Goal: Check status

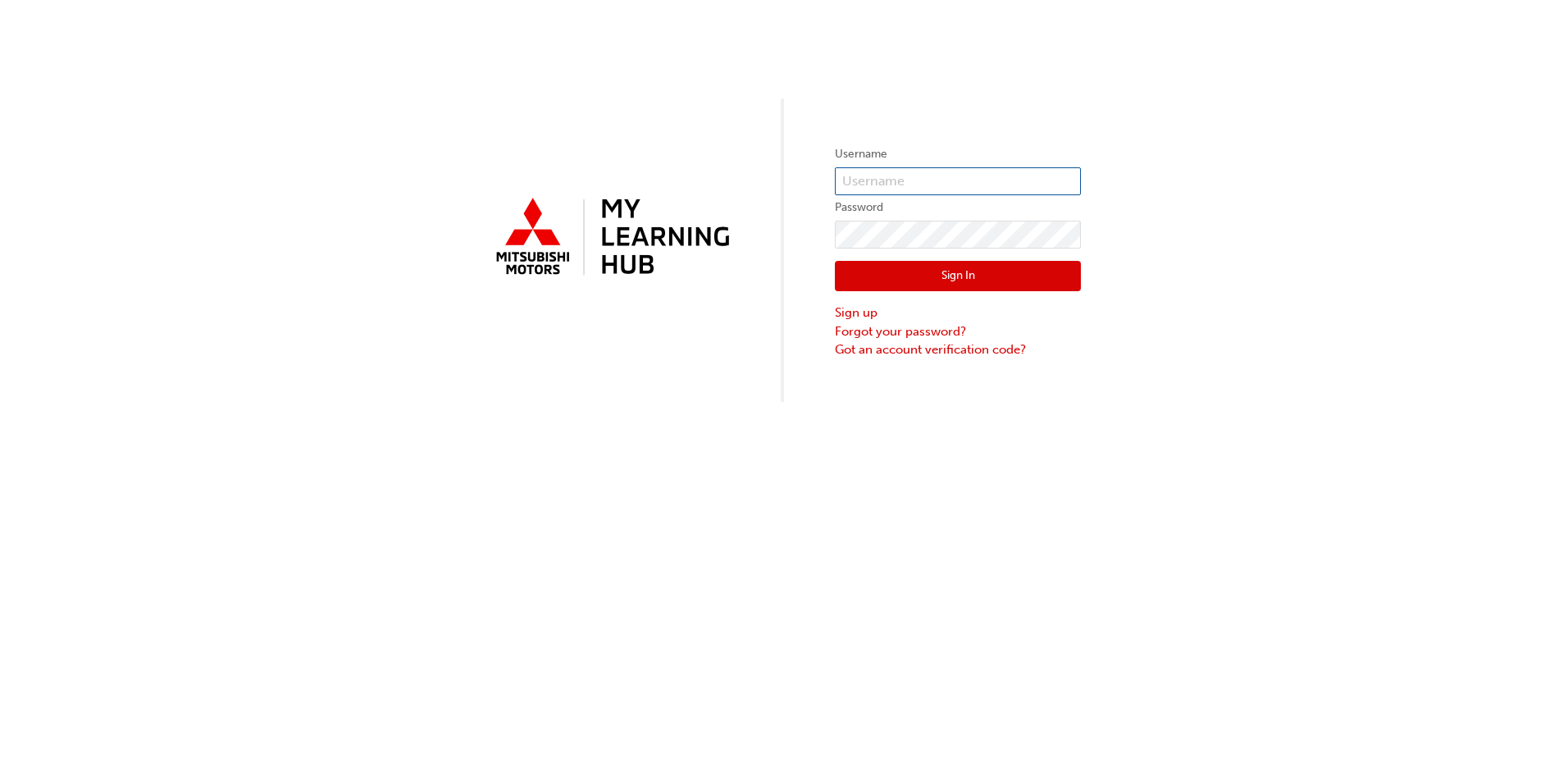
type input "dstewart"
click at [904, 270] on button "Sign In" at bounding box center [958, 276] width 246 height 31
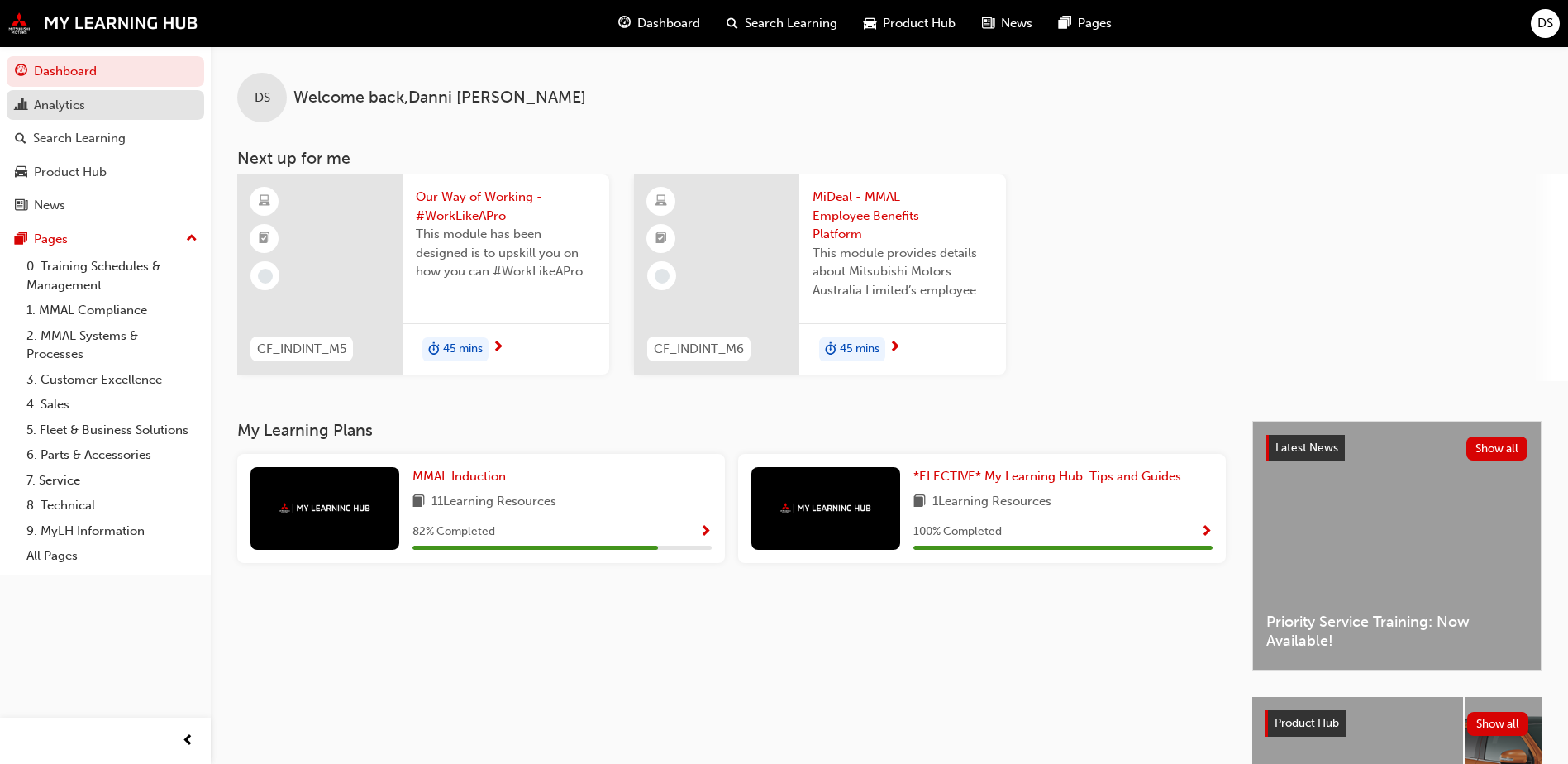
click at [97, 105] on div "Analytics" at bounding box center [104, 104] width 181 height 20
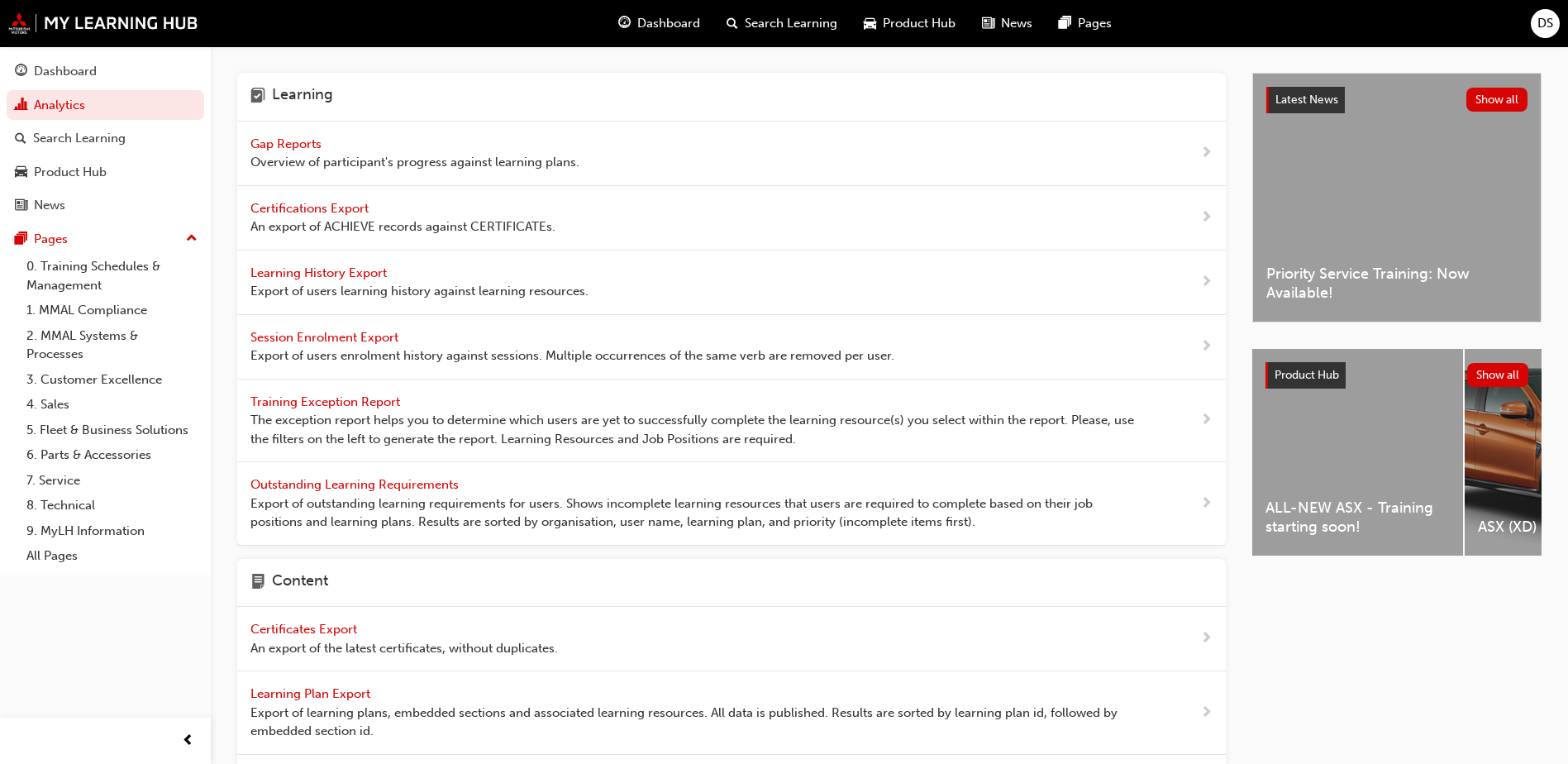
click at [311, 154] on span "Overview of participant's progress against learning plans." at bounding box center [415, 162] width 329 height 19
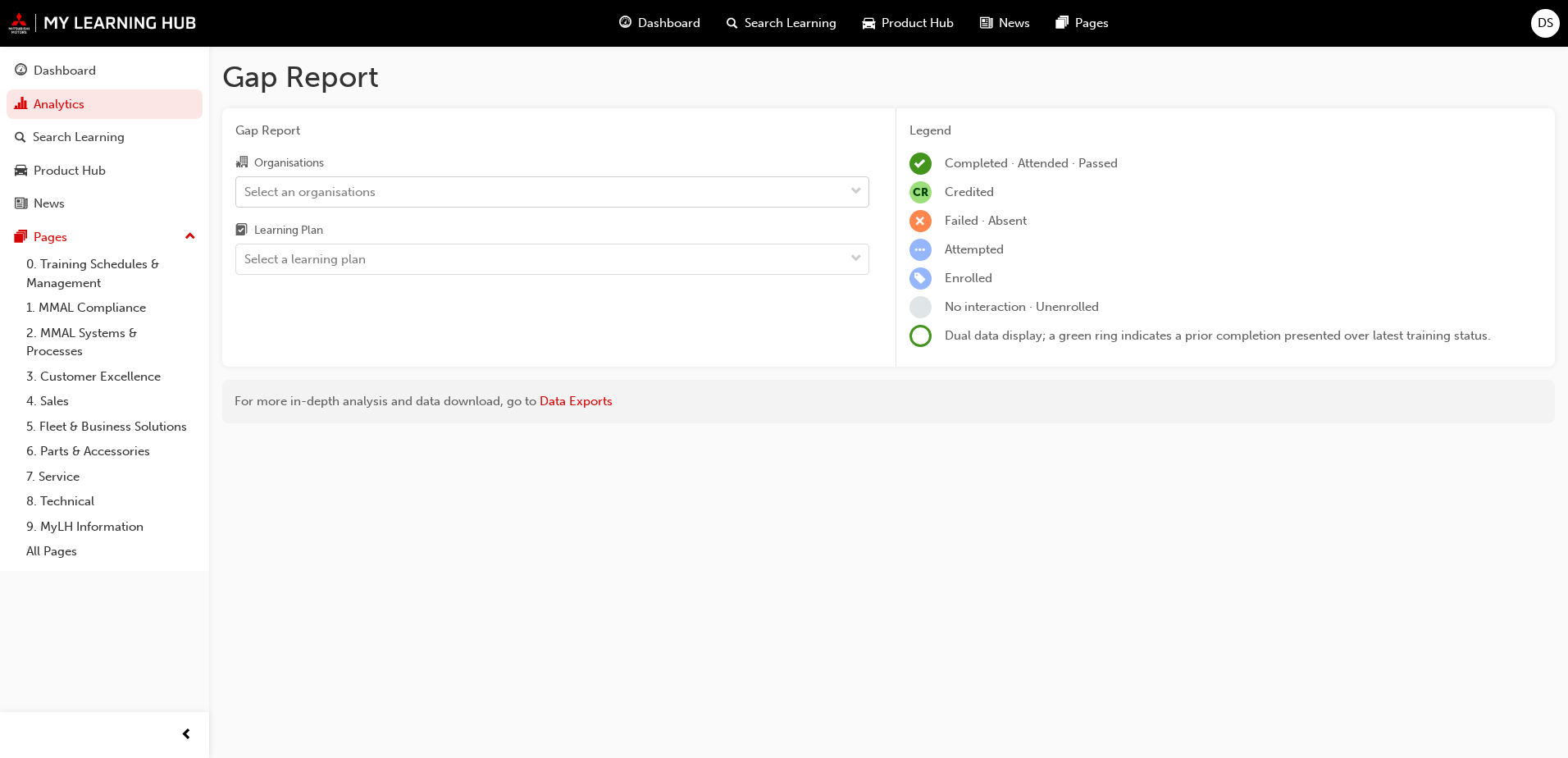
click at [544, 185] on div "Select an organisations" at bounding box center [540, 192] width 608 height 29
click at [246, 185] on input "Organisations Select an organisations" at bounding box center [246, 191] width 2 height 14
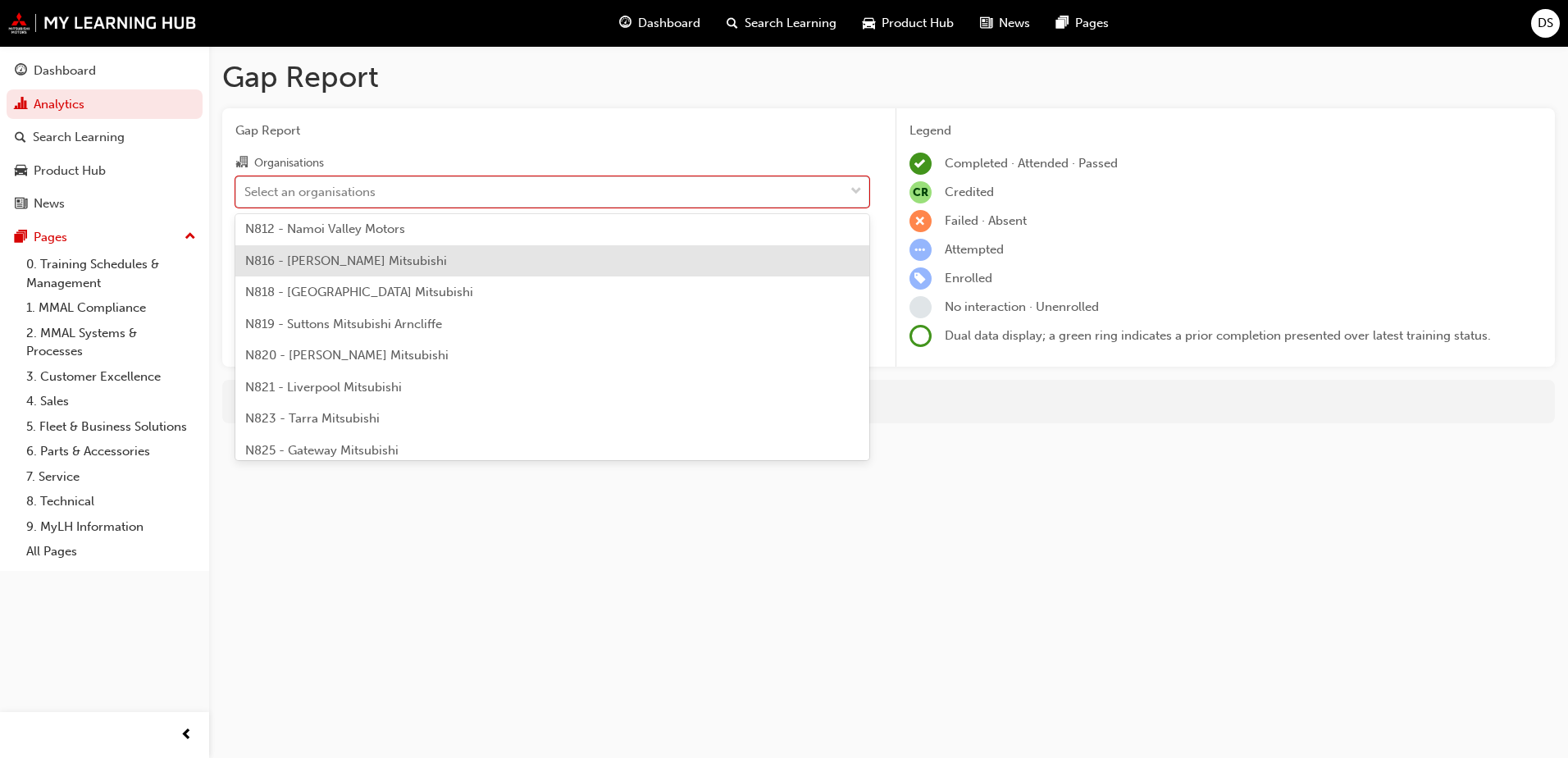
scroll to position [820, 0]
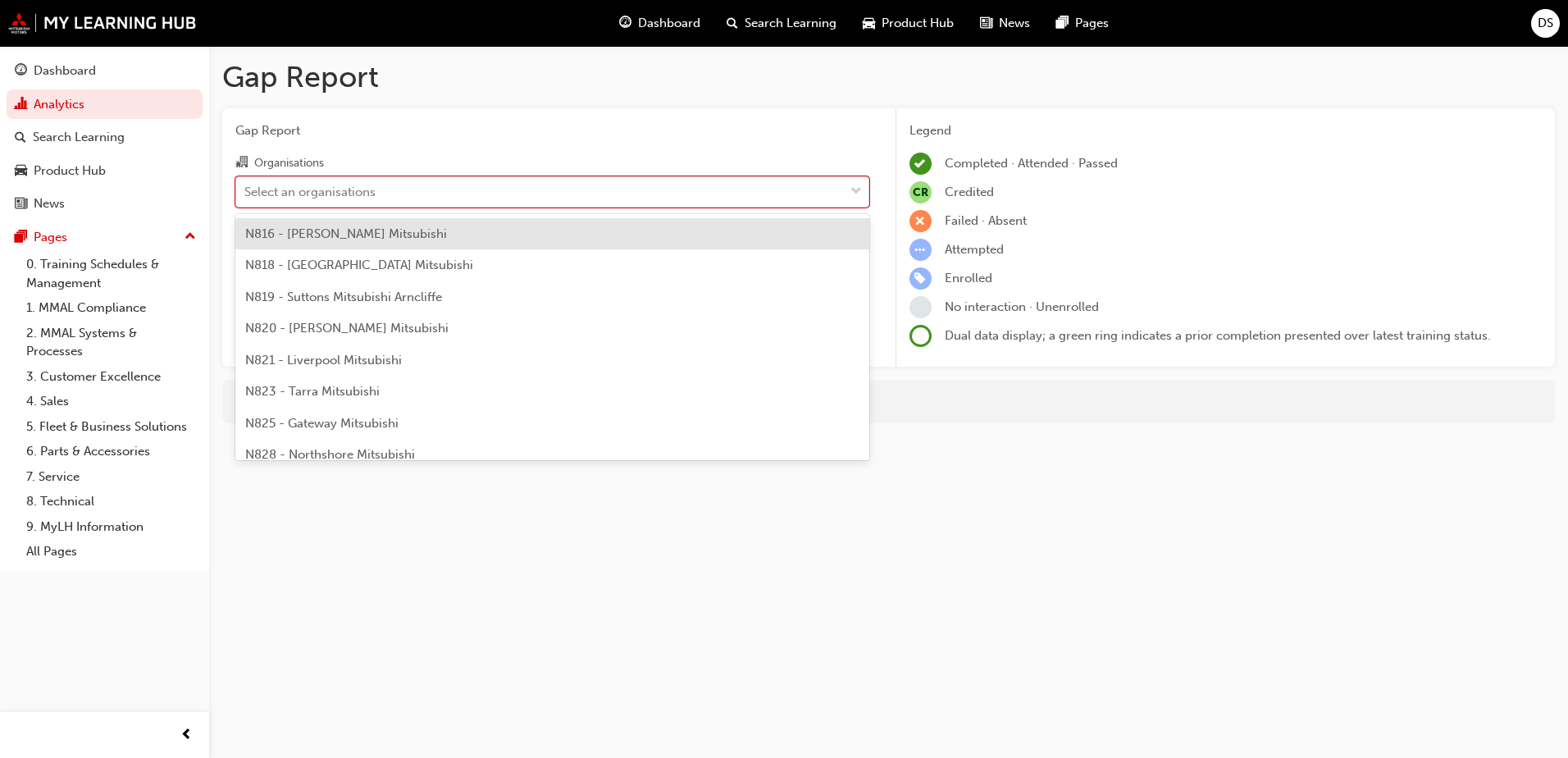
click at [356, 394] on span "N823 - Tarra Mitsubishi" at bounding box center [313, 391] width 134 height 14
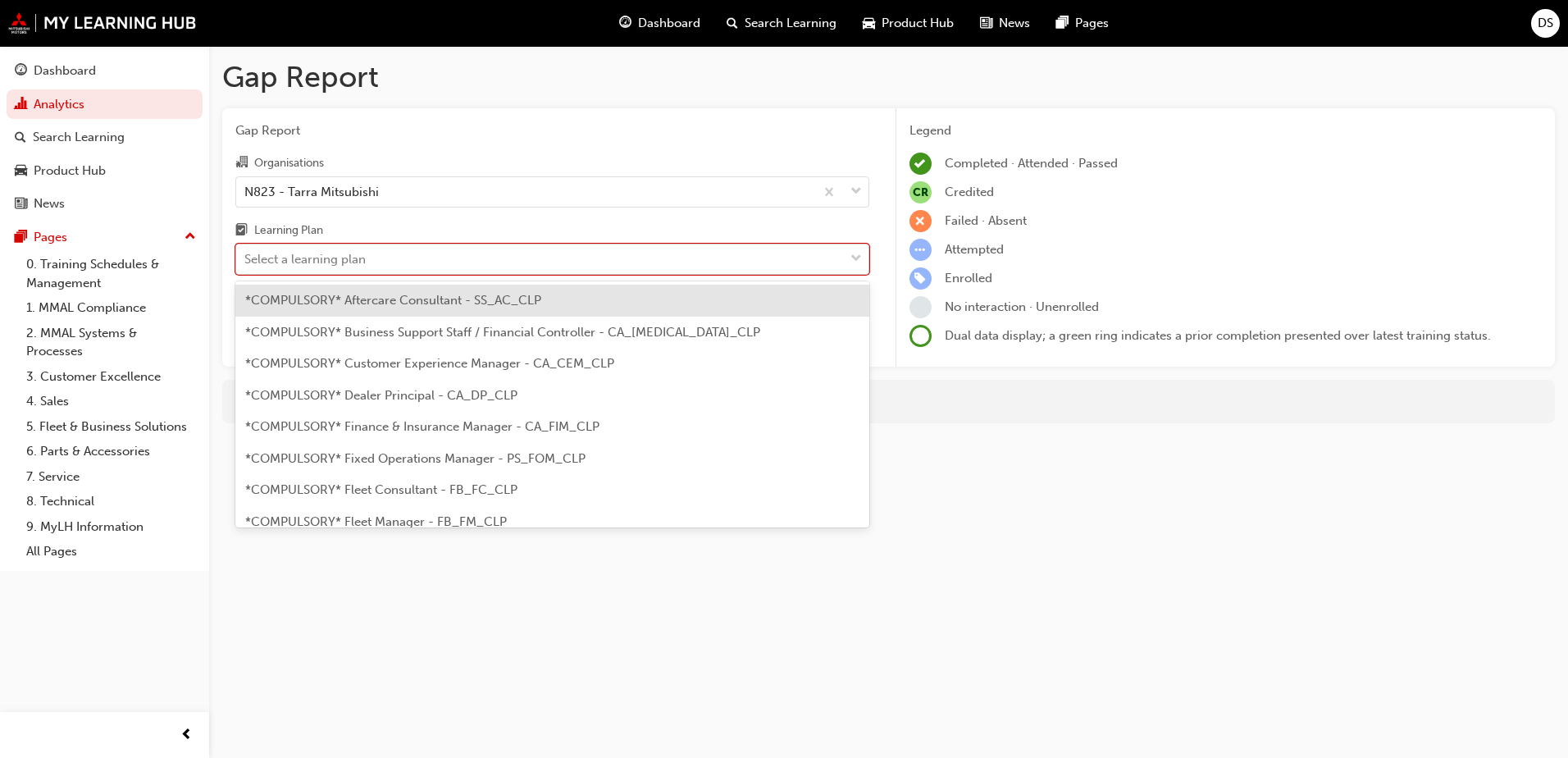
click at [339, 265] on div "Select a learning plan" at bounding box center [305, 260] width 122 height 19
click at [246, 265] on input "Learning Plan option *COMPULSORY* Aftercare Consultant - SS_AC_CLP focused, 1 o…" at bounding box center [246, 259] width 2 height 14
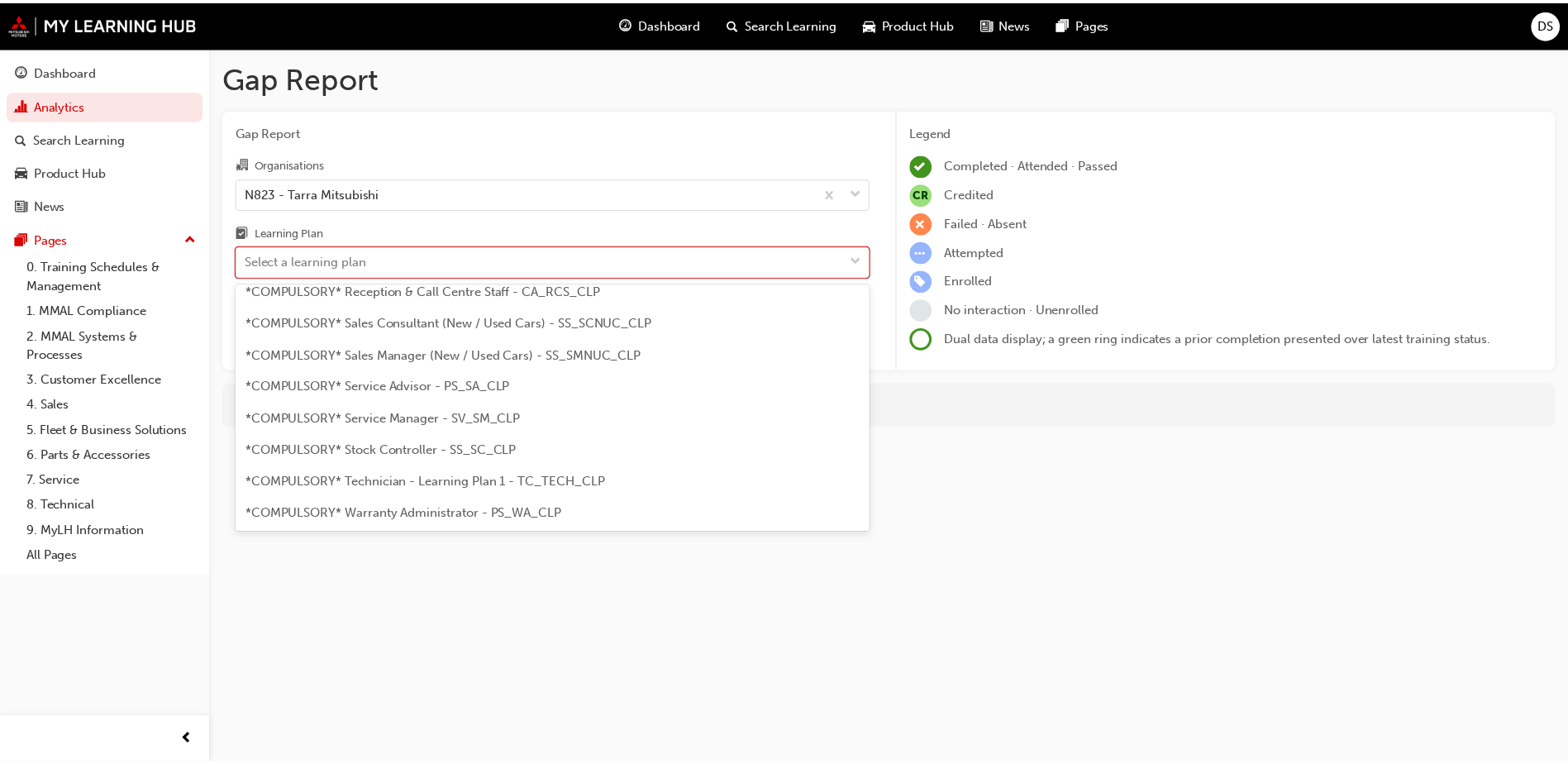
scroll to position [496, 0]
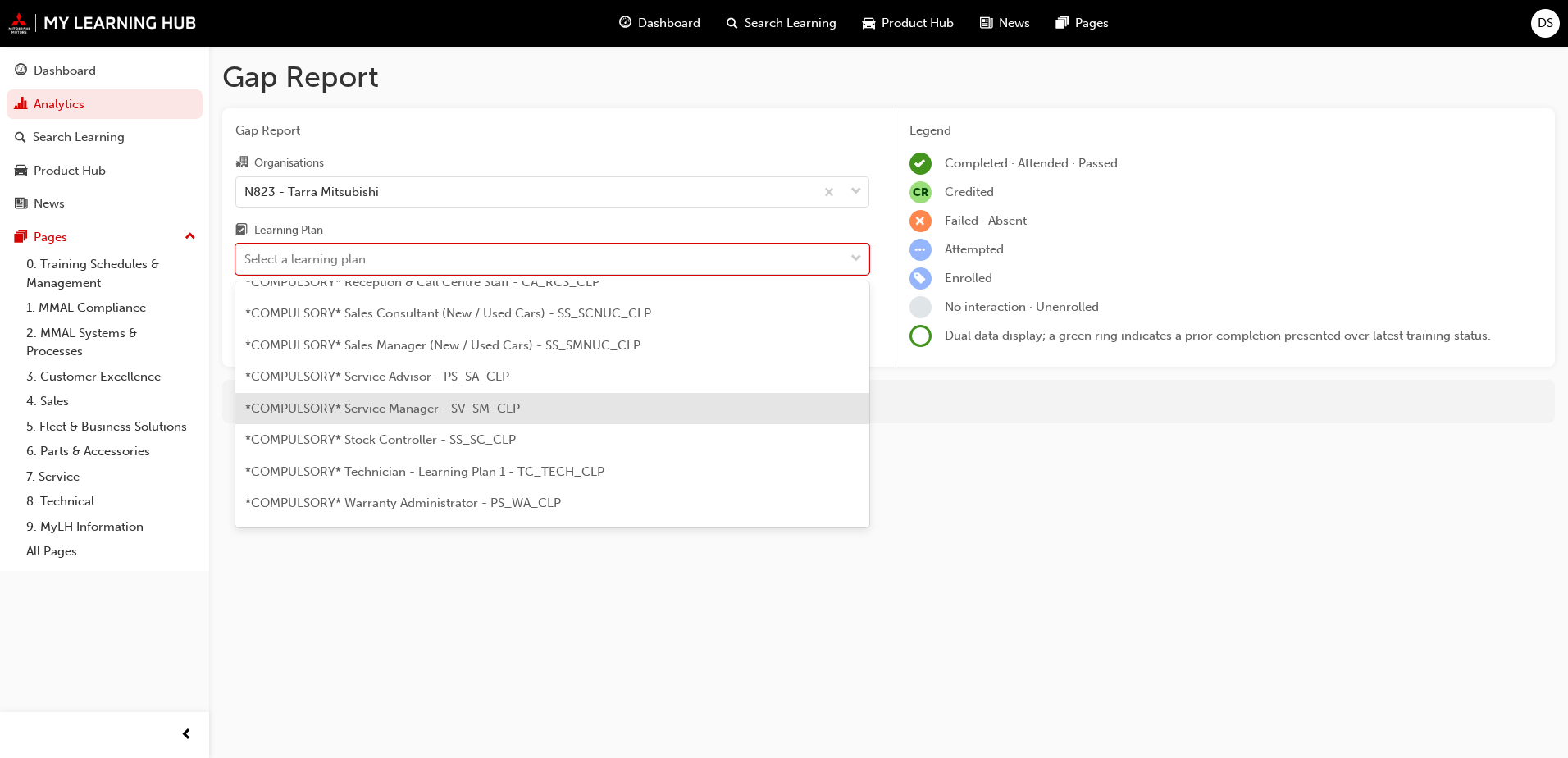
click at [398, 415] on span "*COMPULSORY* Service Manager - SV_SM_CLP" at bounding box center [383, 408] width 275 height 14
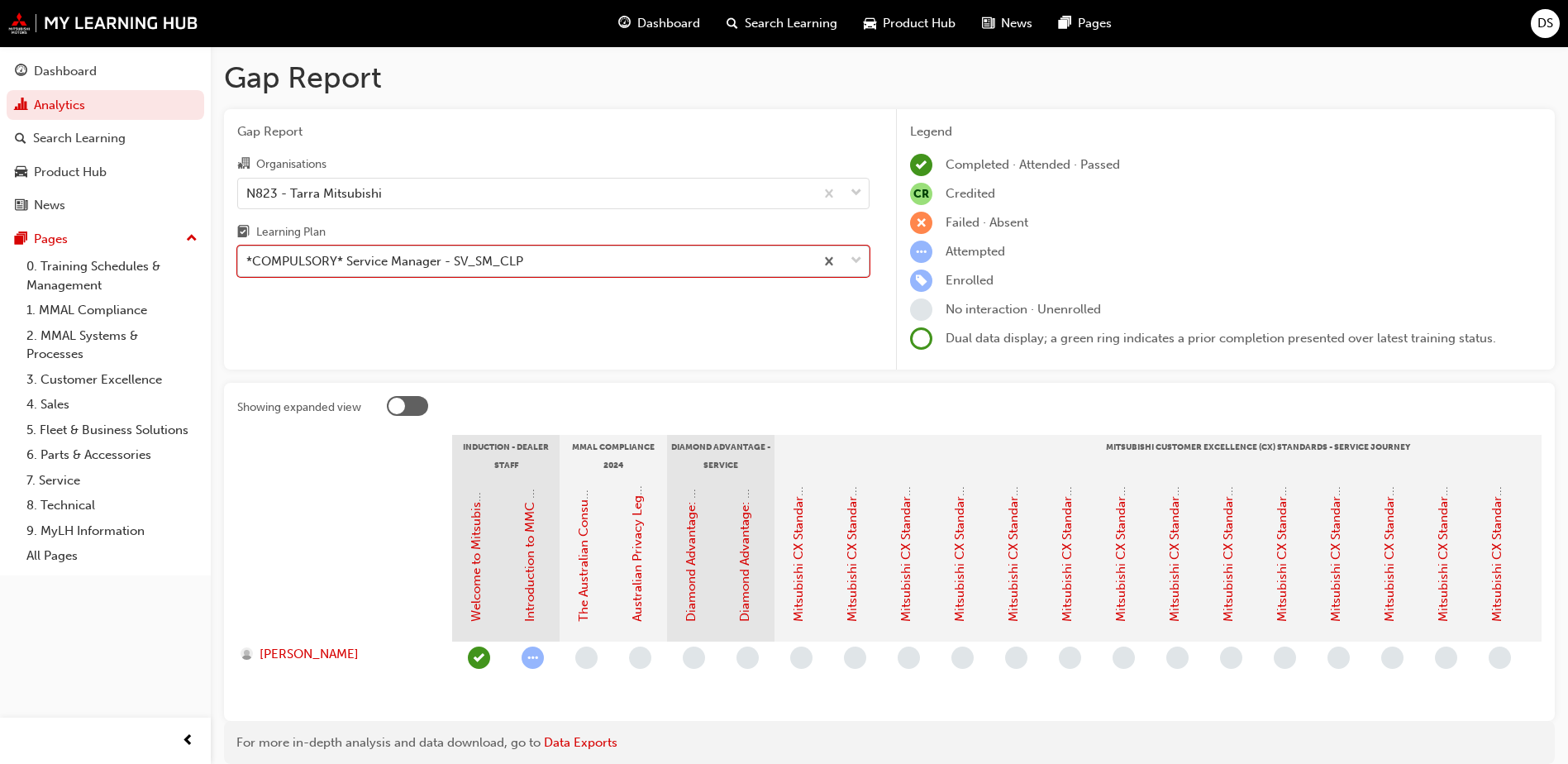
click at [432, 266] on div "*COMPULSORY* Service Manager - SV_SM_CLP" at bounding box center [385, 262] width 277 height 19
click at [248, 266] on input "Learning Plan option *COMPULSORY* Service Manager - SV_SM_CLP, selected. 0 resu…" at bounding box center [247, 261] width 2 height 15
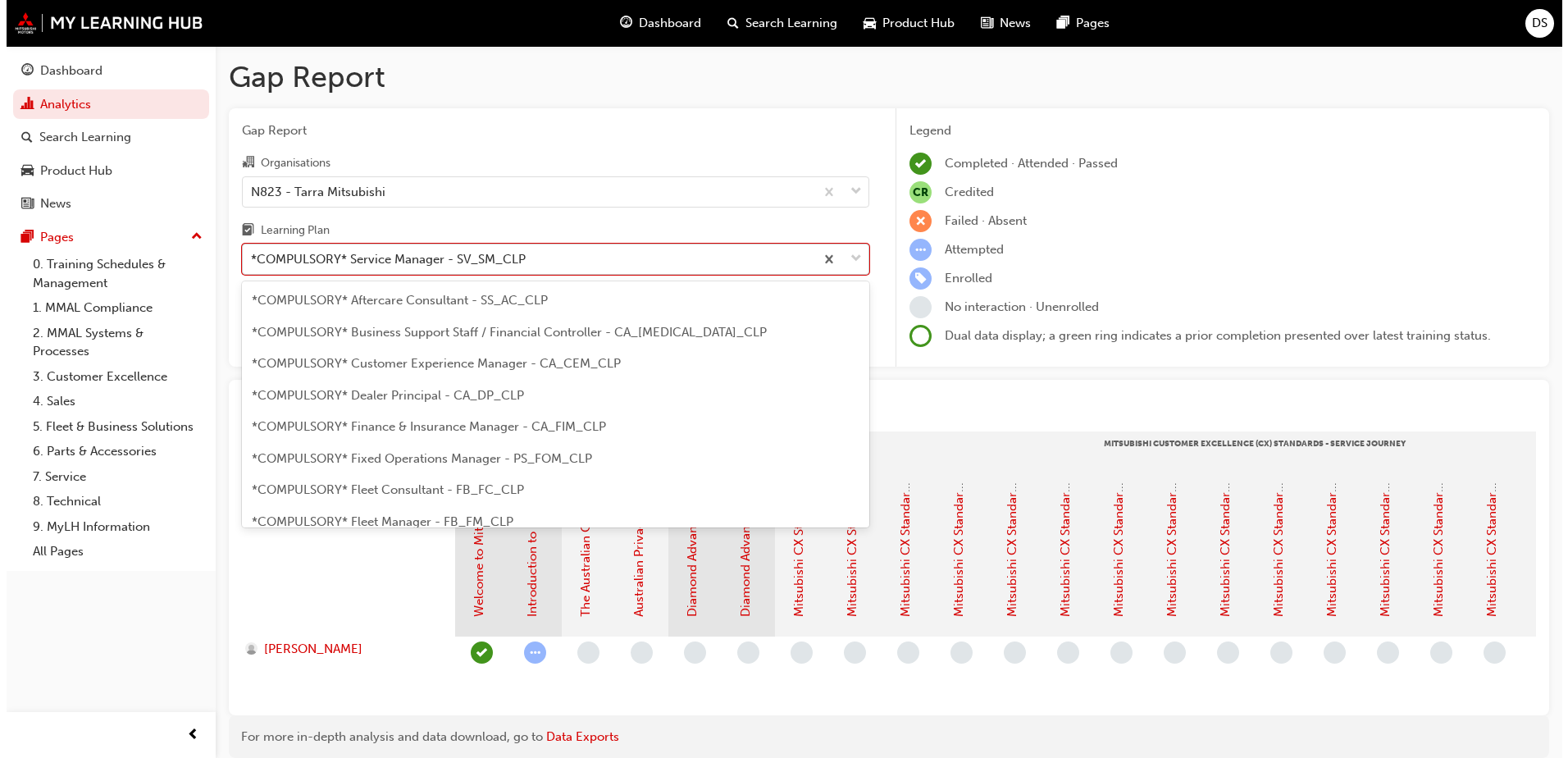
scroll to position [400, 0]
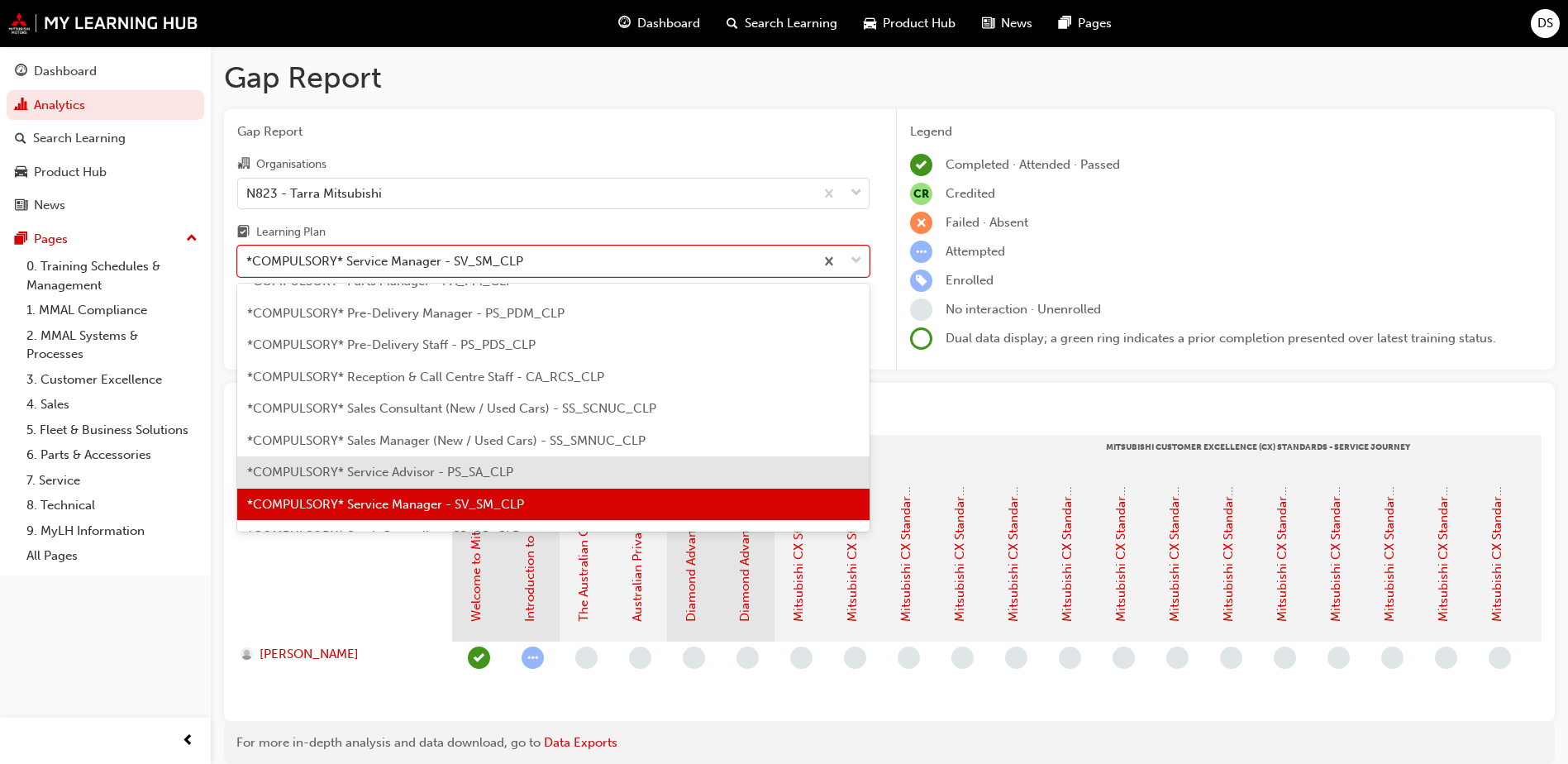
click at [448, 467] on span "*COMPULSORY* Service Advisor - PS_SA_CLP" at bounding box center [380, 472] width 266 height 15
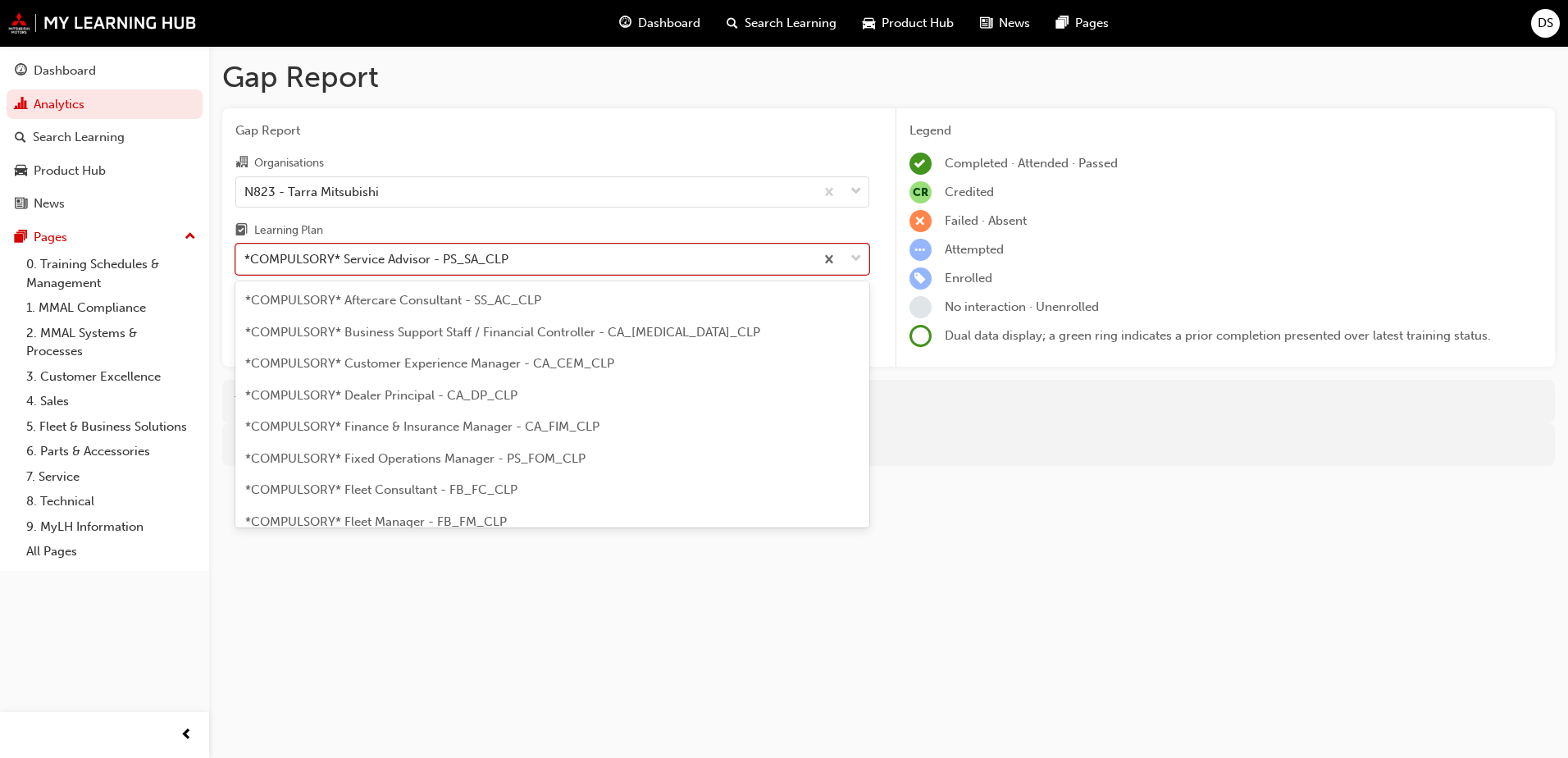
click at [465, 247] on div "*COMPULSORY* Service Advisor - PS_SA_CLP" at bounding box center [525, 260] width 578 height 29
click at [246, 252] on input "Learning Plan option *COMPULSORY* Service Advisor - PS_SA_CLP, selected. option…" at bounding box center [246, 259] width 2 height 14
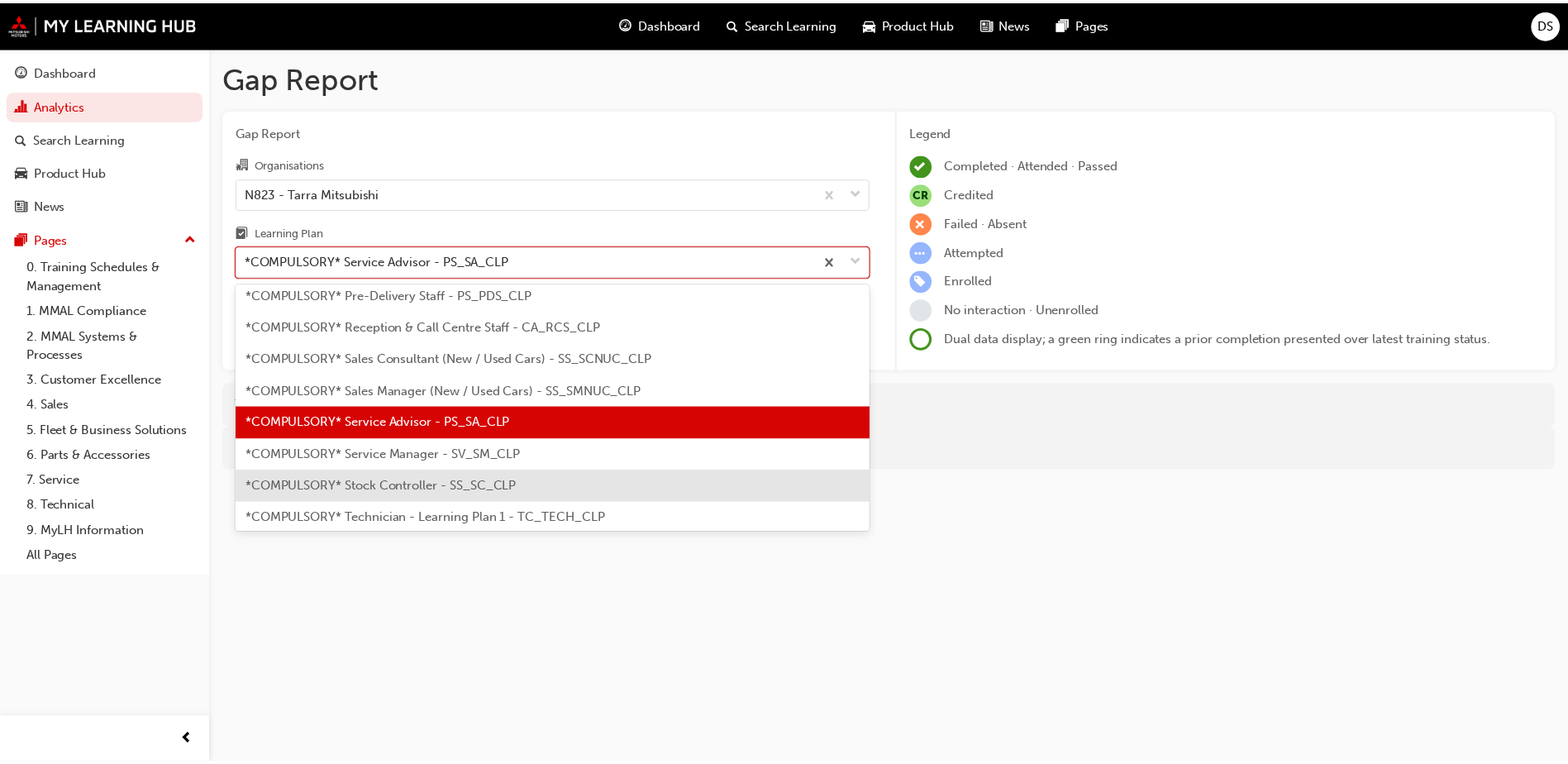
scroll to position [537, 0]
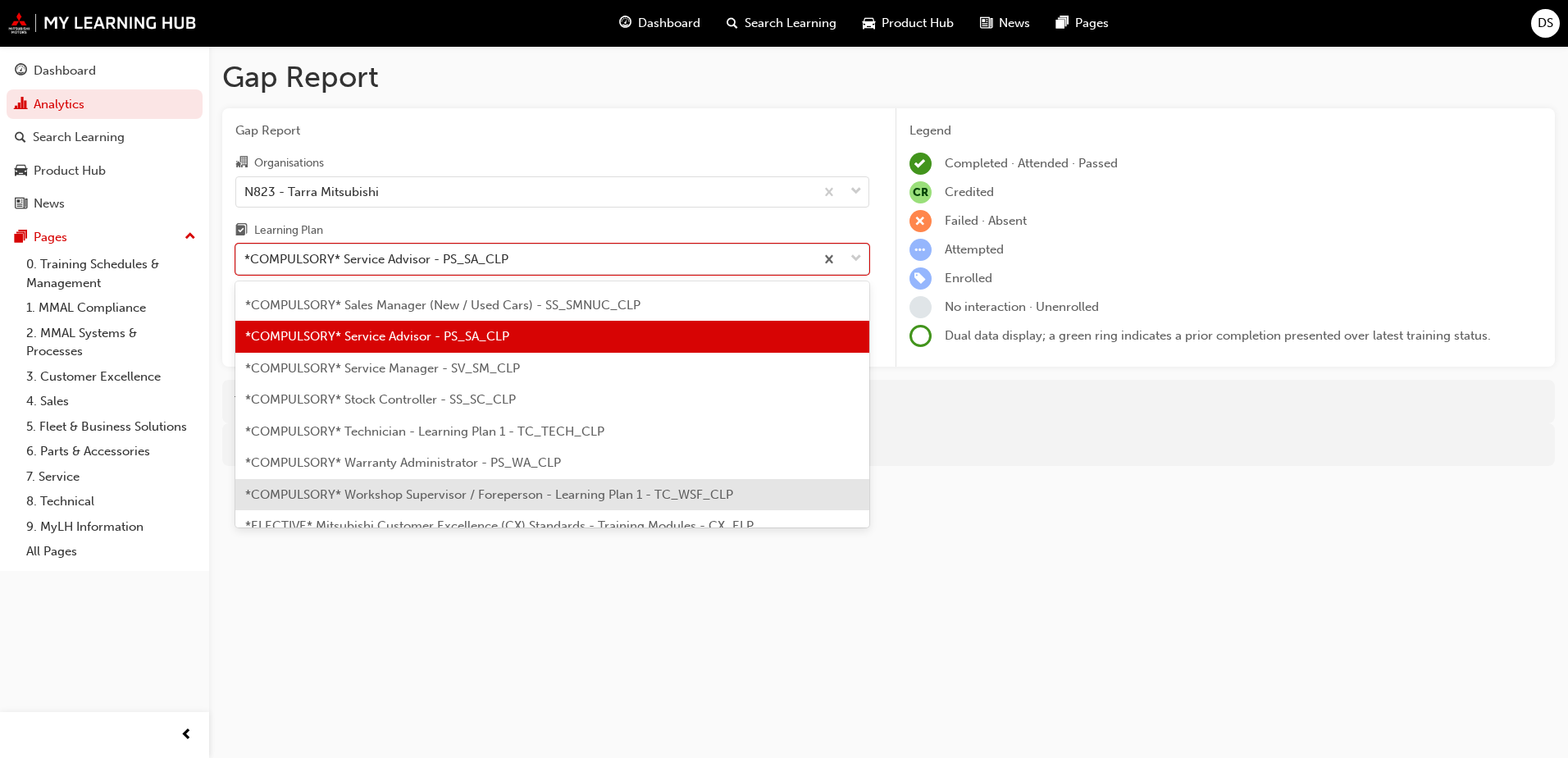
click at [456, 502] on div "*COMPULSORY* Workshop Supervisor / Foreperson - Learning Plan 1 - TC_WSF_CLP" at bounding box center [551, 494] width 634 height 32
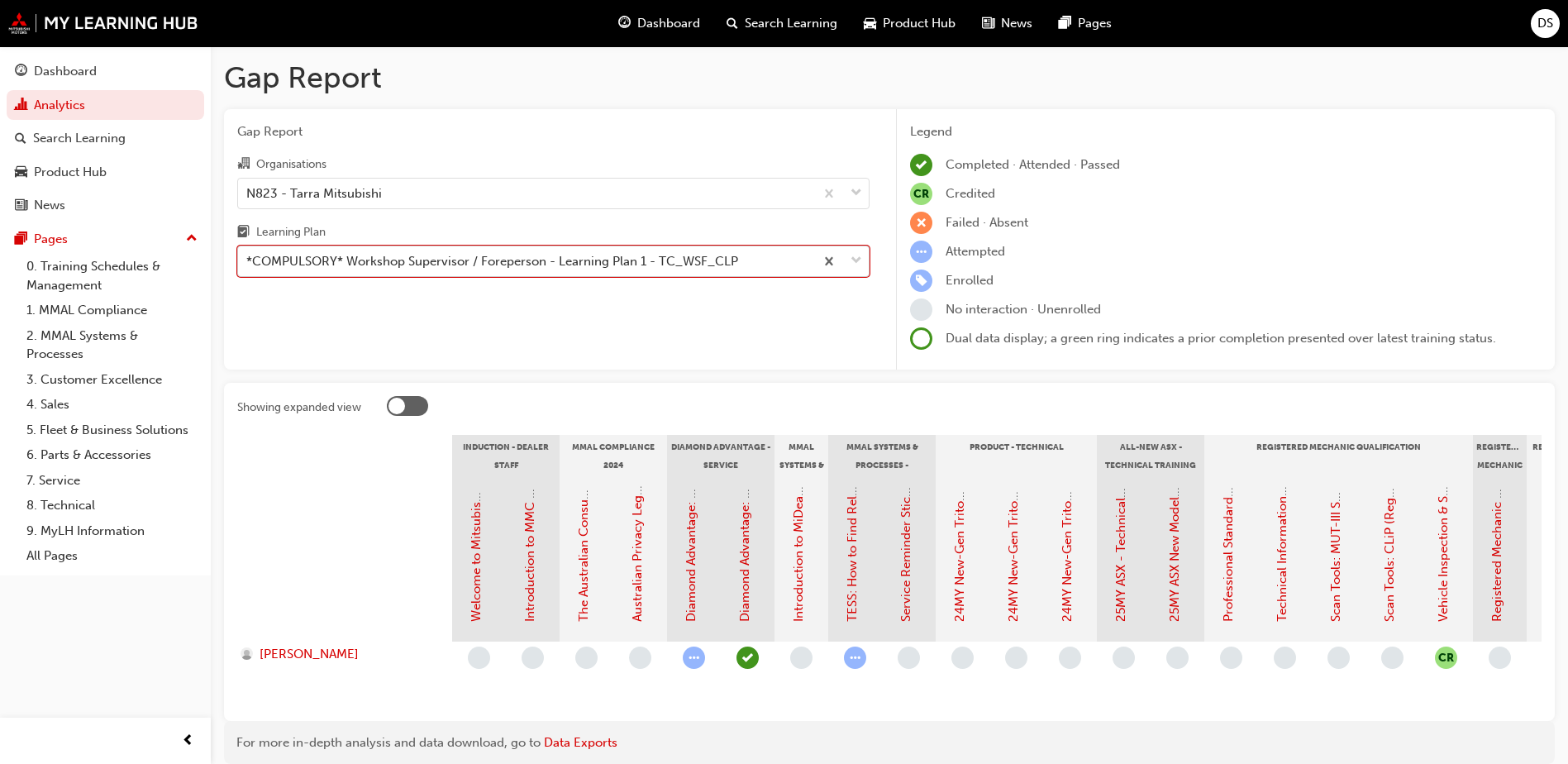
click at [442, 260] on div "*COMPULSORY* Workshop Supervisor / Foreperson - Learning Plan 1 - TC_WSF_CLP" at bounding box center [492, 262] width 492 height 19
click at [248, 260] on input "Learning Plan option *COMPULSORY* Workshop Supervisor / Foreperson - Learning P…" at bounding box center [247, 261] width 2 height 15
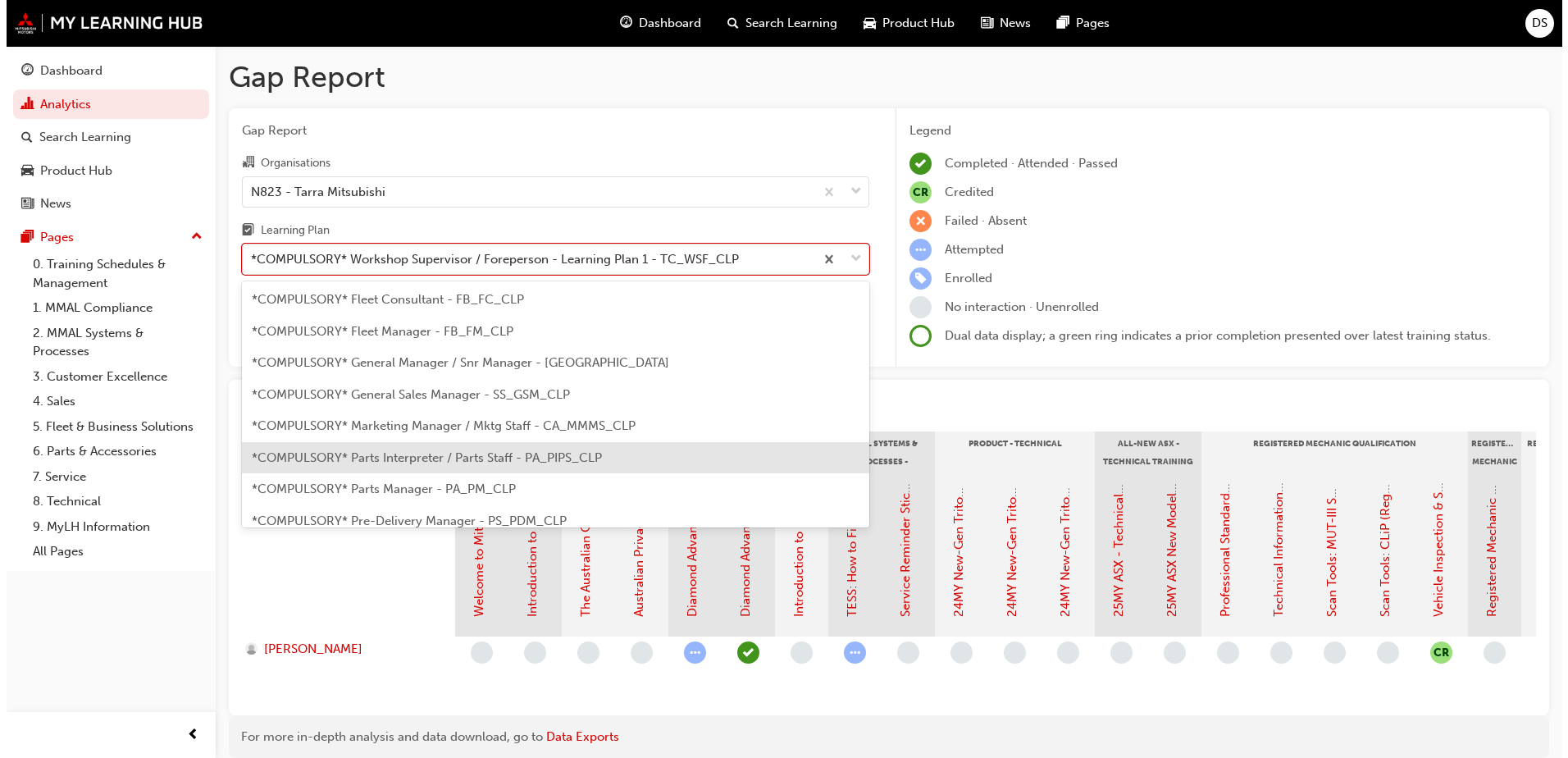
scroll to position [116, 0]
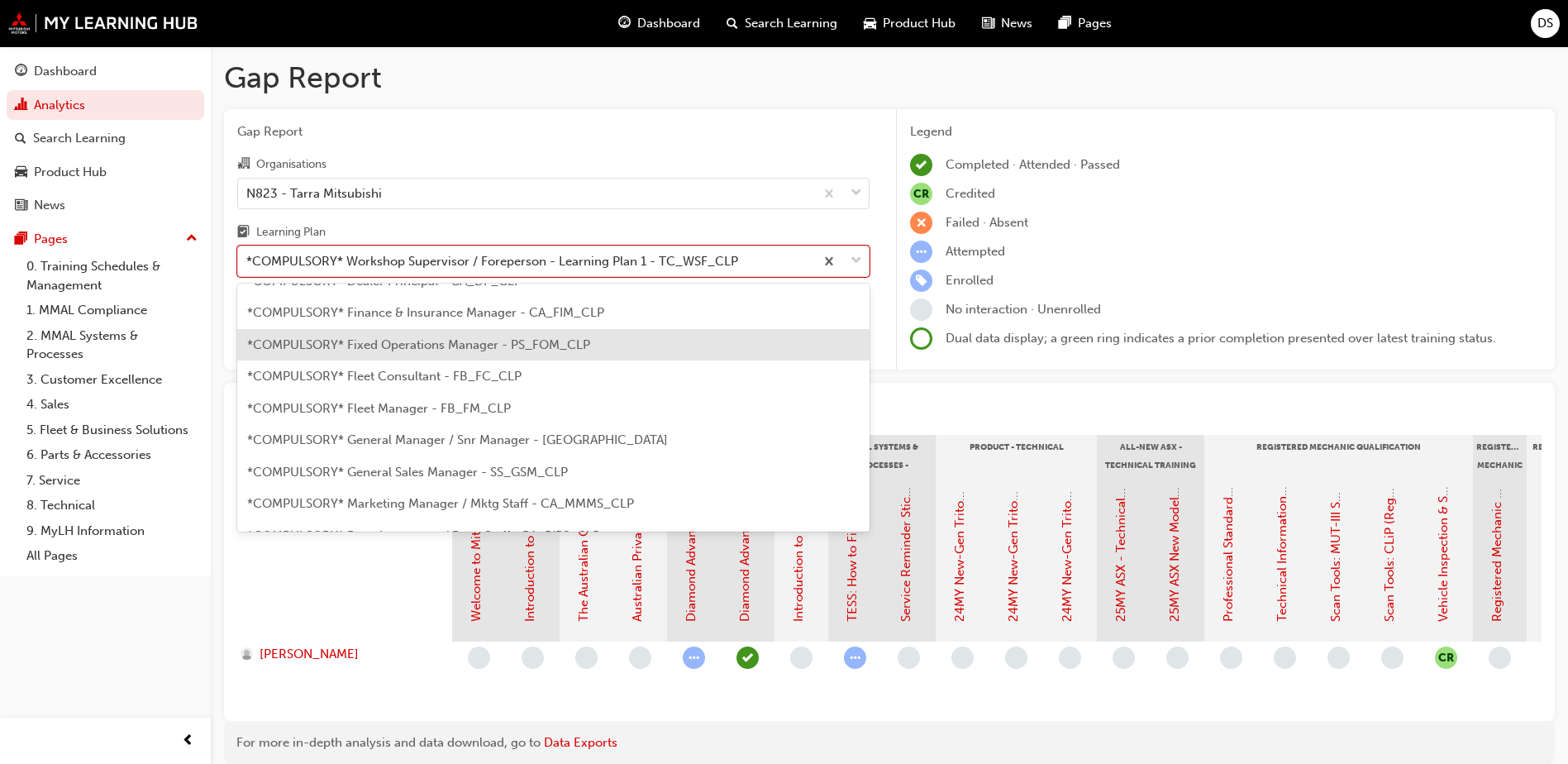
click at [414, 357] on div "*COMPULSORY* Fixed Operations Manager - PS_FOM_CLP" at bounding box center [553, 344] width 632 height 32
